Goal: Transaction & Acquisition: Subscribe to service/newsletter

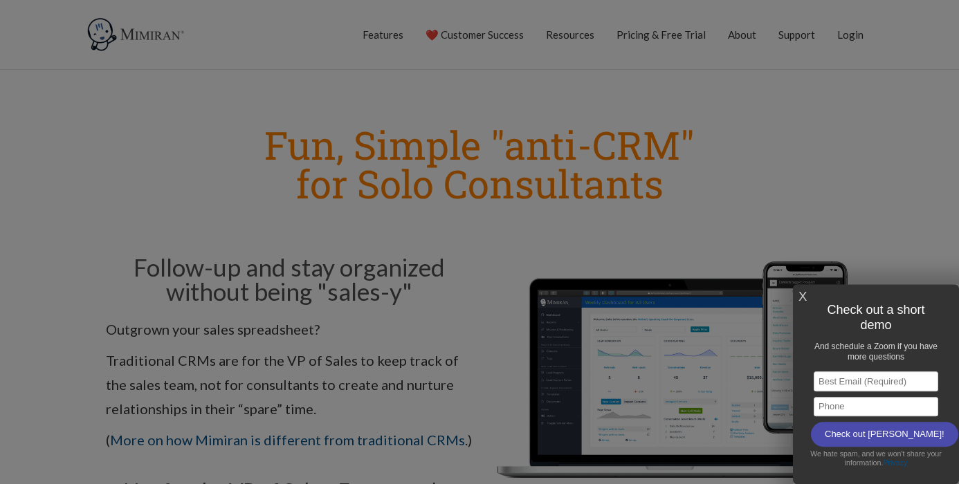
click at [826, 152] on div at bounding box center [479, 242] width 959 height 484
click at [805, 296] on link "X" at bounding box center [803, 297] width 8 height 23
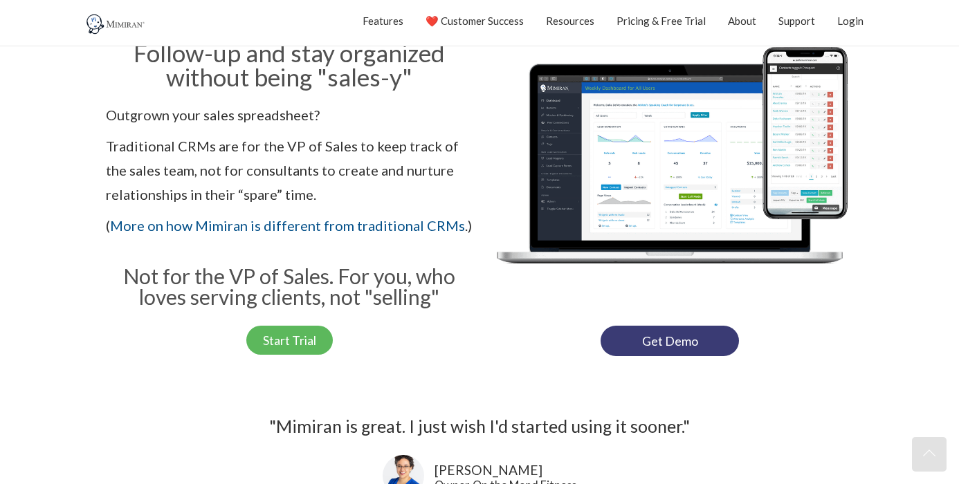
scroll to position [217, 0]
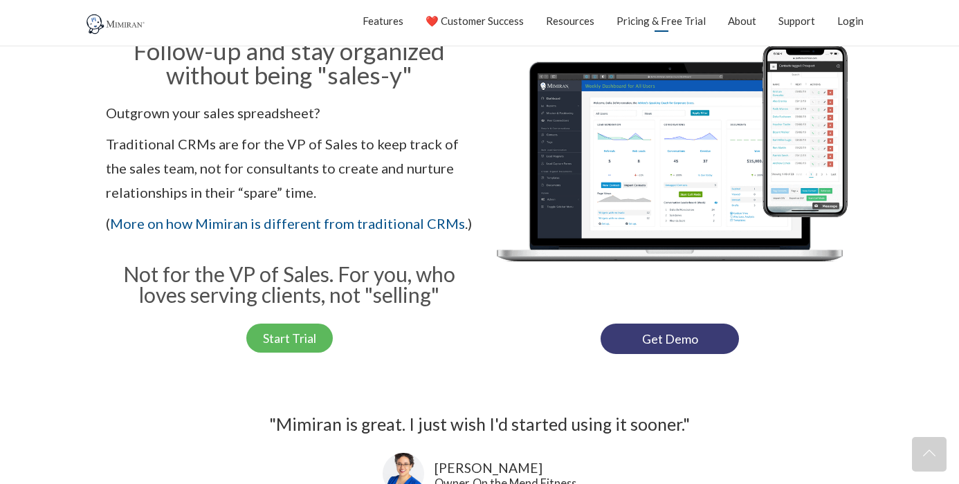
click at [651, 17] on link "Pricing & Free Trial" at bounding box center [661, 20] width 89 height 35
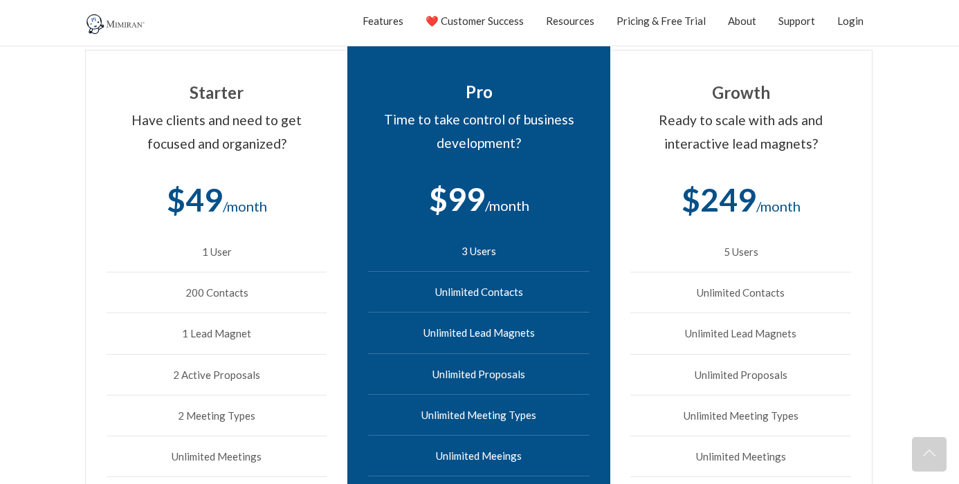
scroll to position [420, 0]
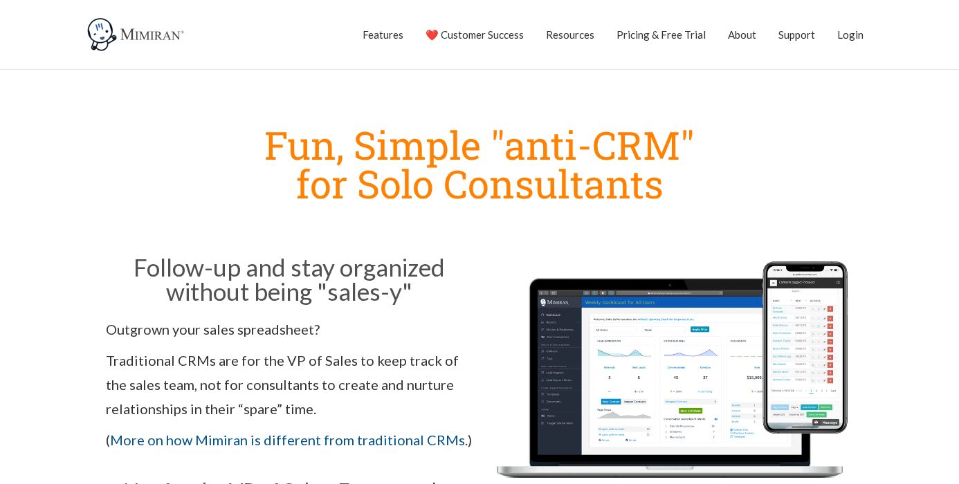
scroll to position [217, 0]
